Goal: Task Accomplishment & Management: Use online tool/utility

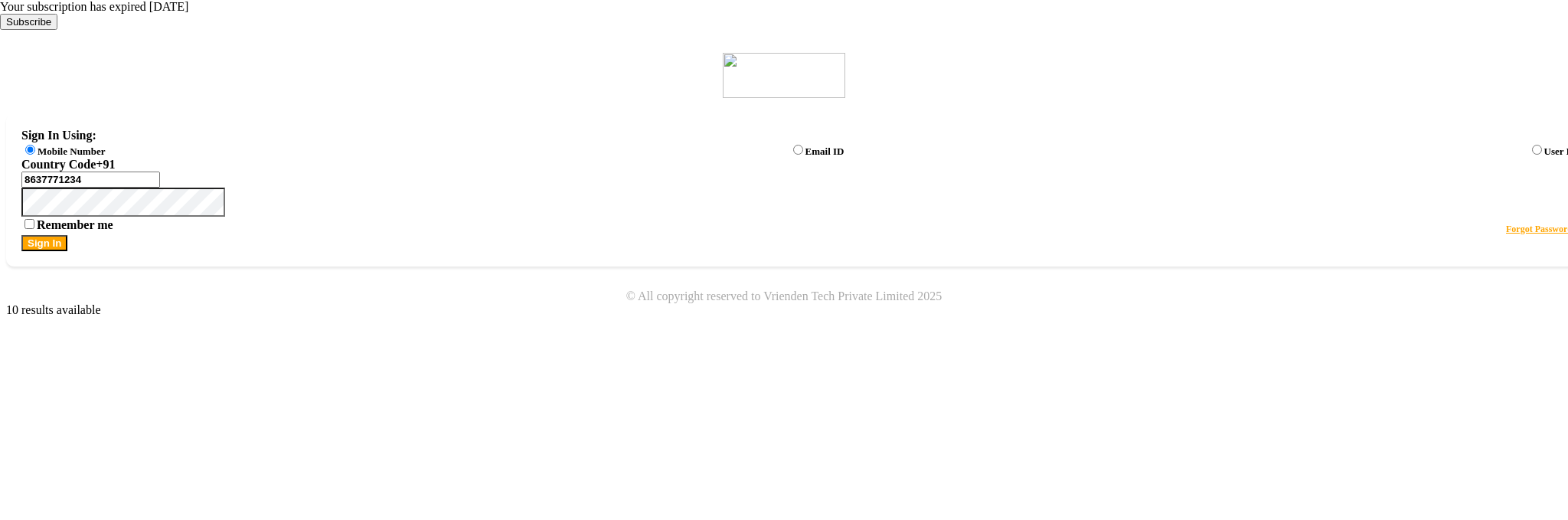
scroll to position [37, 0]
click at [67, 251] on button "Sign In" at bounding box center [44, 242] width 46 height 16
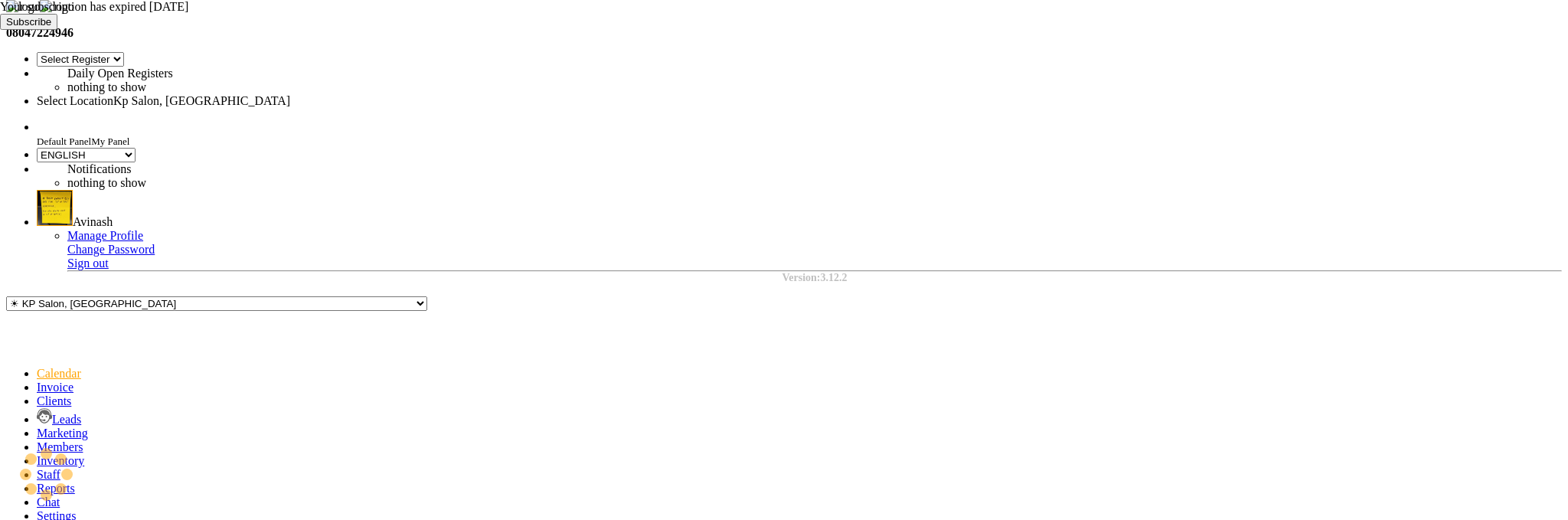
select select "28"
select select "en"
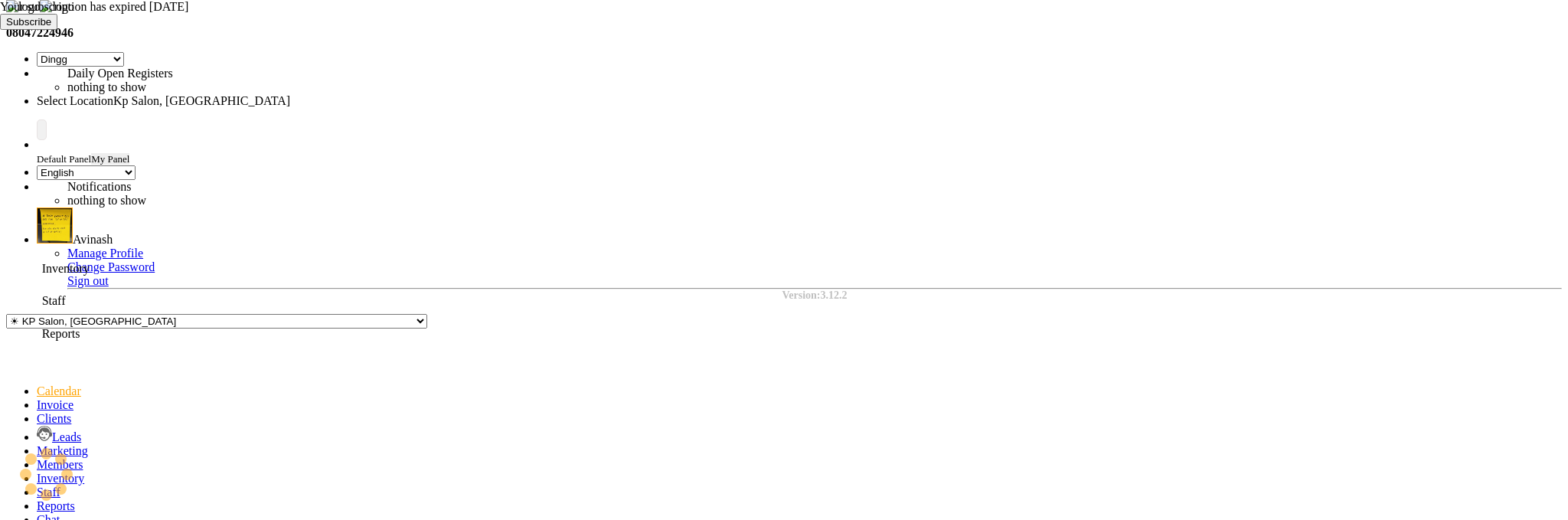
click at [36, 499] on icon at bounding box center [36, 506] width 0 height 13
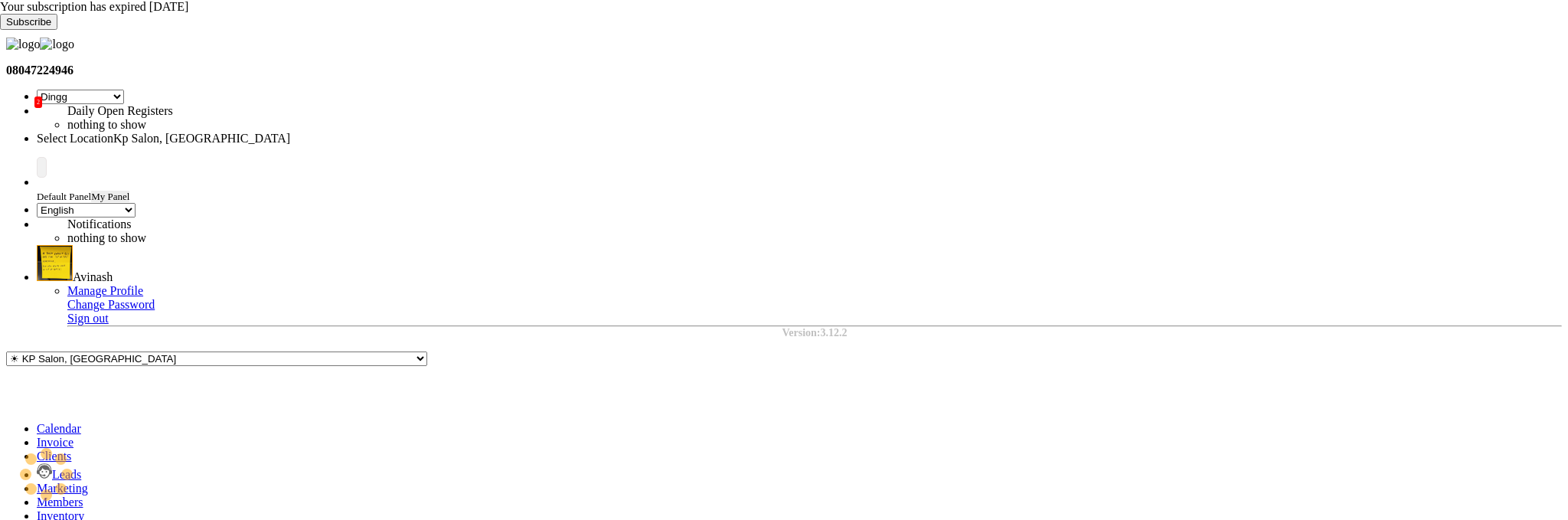
type input "staff"
select select "9"
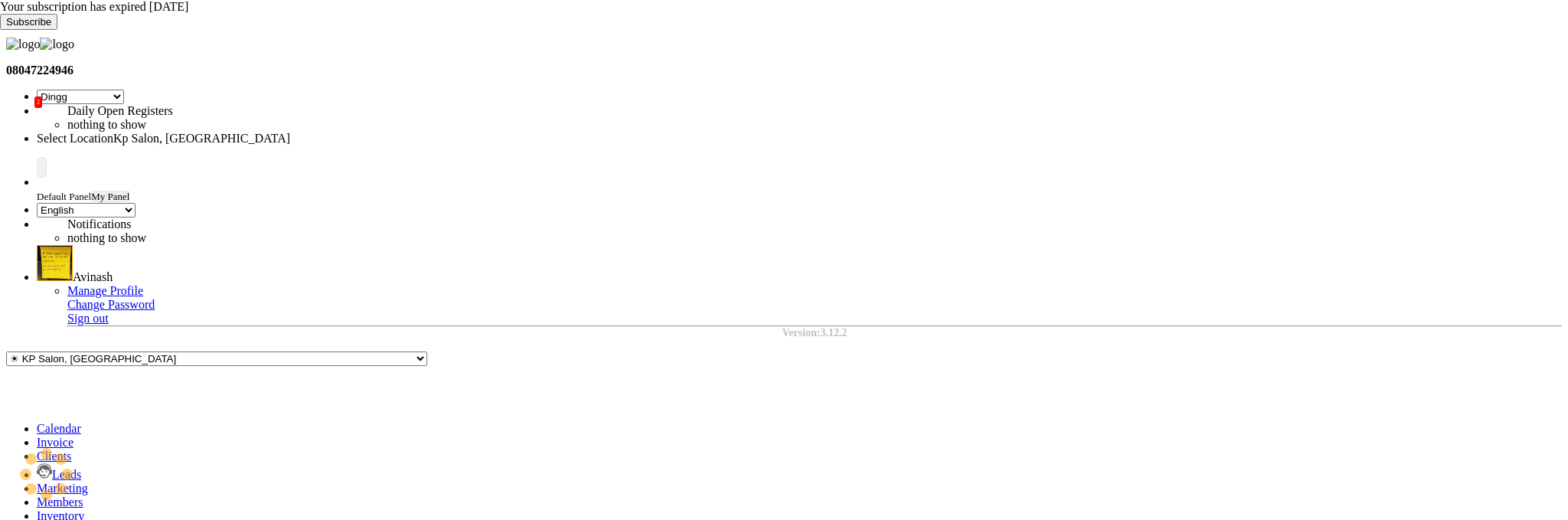
select select "2025"
select select "8"
select select "filtered_report"
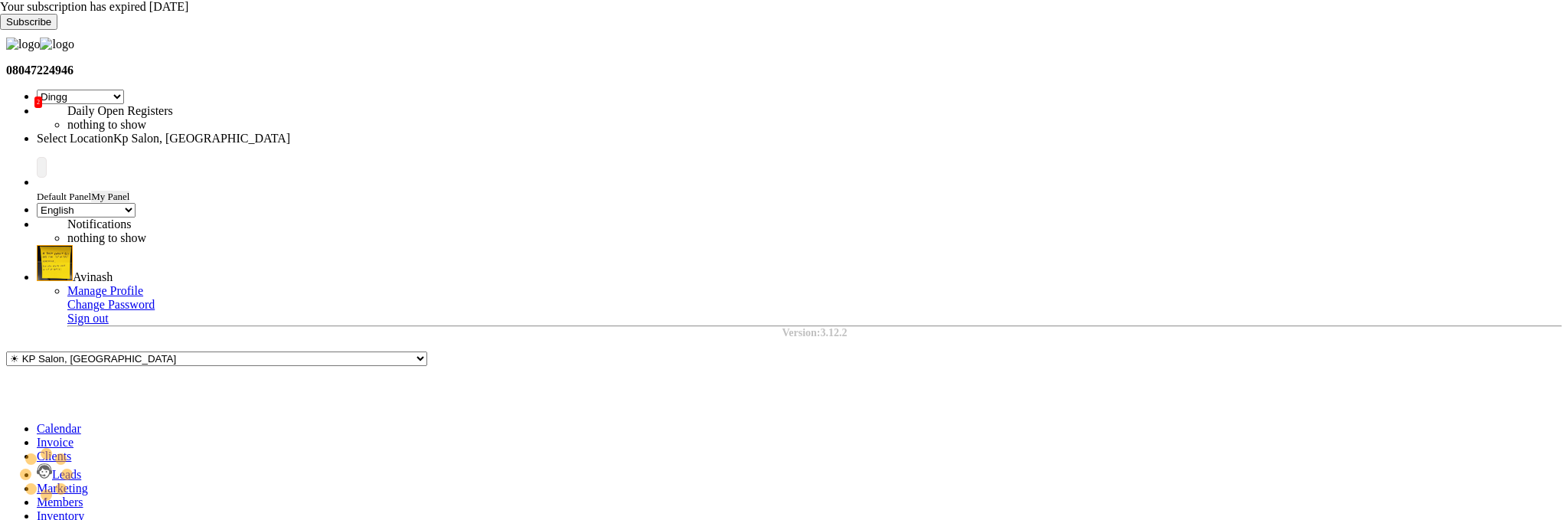
select select "pdf"
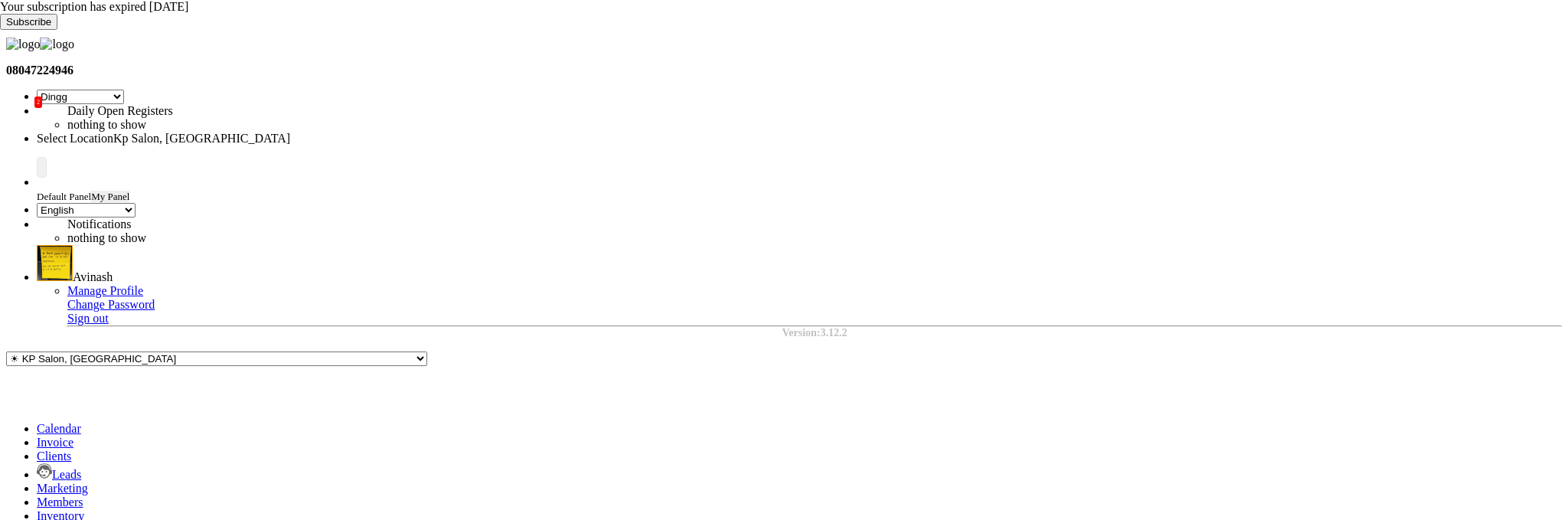
select select "8"
select select "2025"
select select "7"
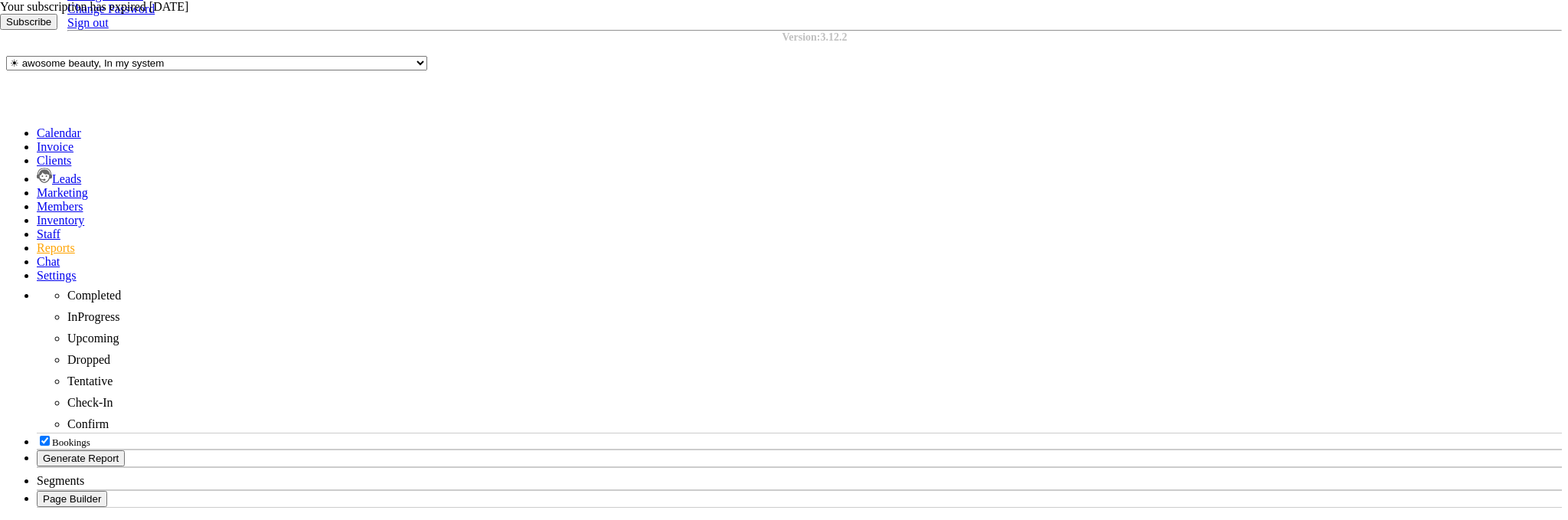
drag, startPoint x: 689, startPoint y: 168, endPoint x: 621, endPoint y: 166, distance: 68.0
drag, startPoint x: 686, startPoint y: 254, endPoint x: 624, endPoint y: 255, distance: 62.0
drag, startPoint x: 687, startPoint y: 282, endPoint x: 629, endPoint y: 281, distance: 58.0
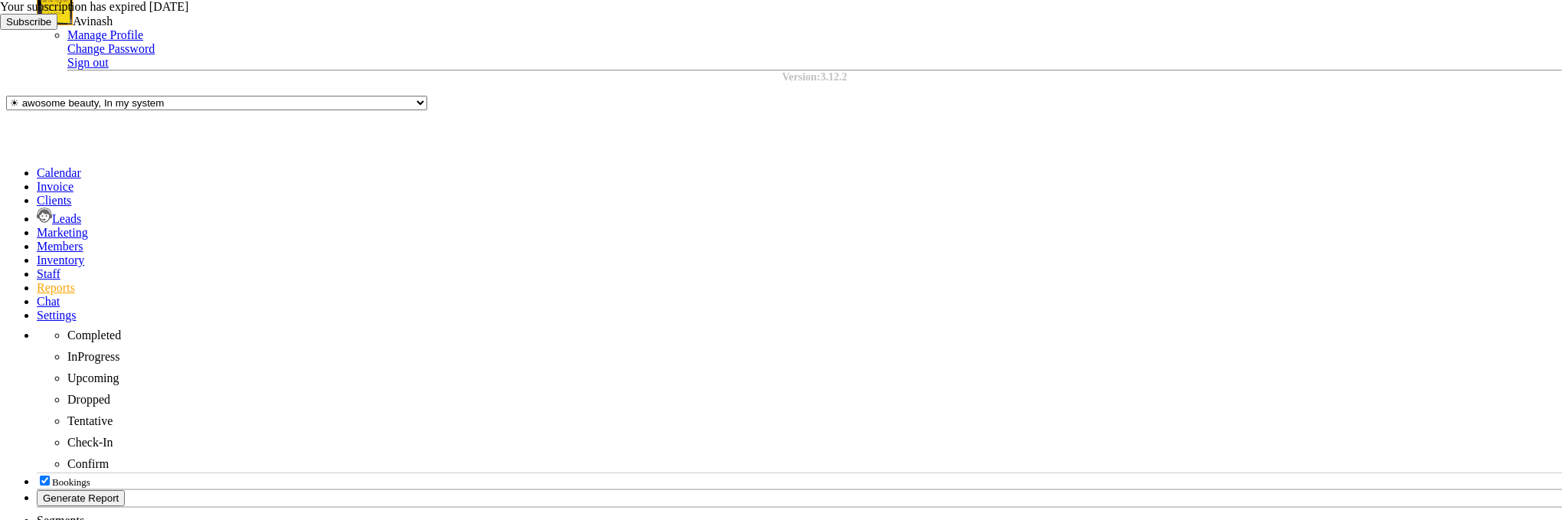
scroll to position [0, 0]
